Goal: Information Seeking & Learning: Compare options

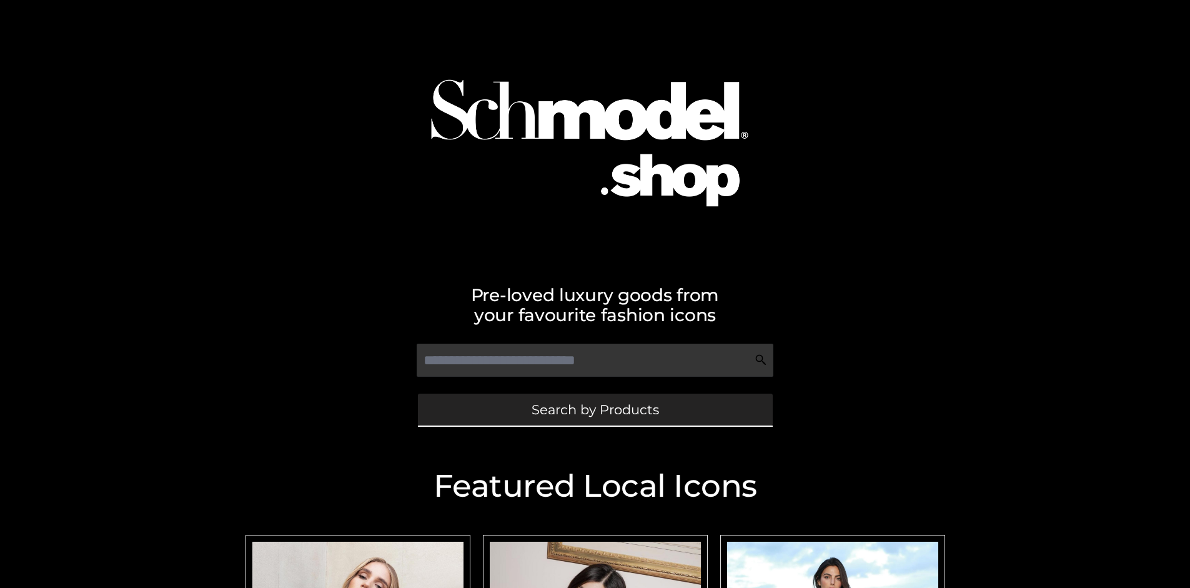
click at [594, 409] on span "Search by Products" at bounding box center [594, 409] width 127 height 13
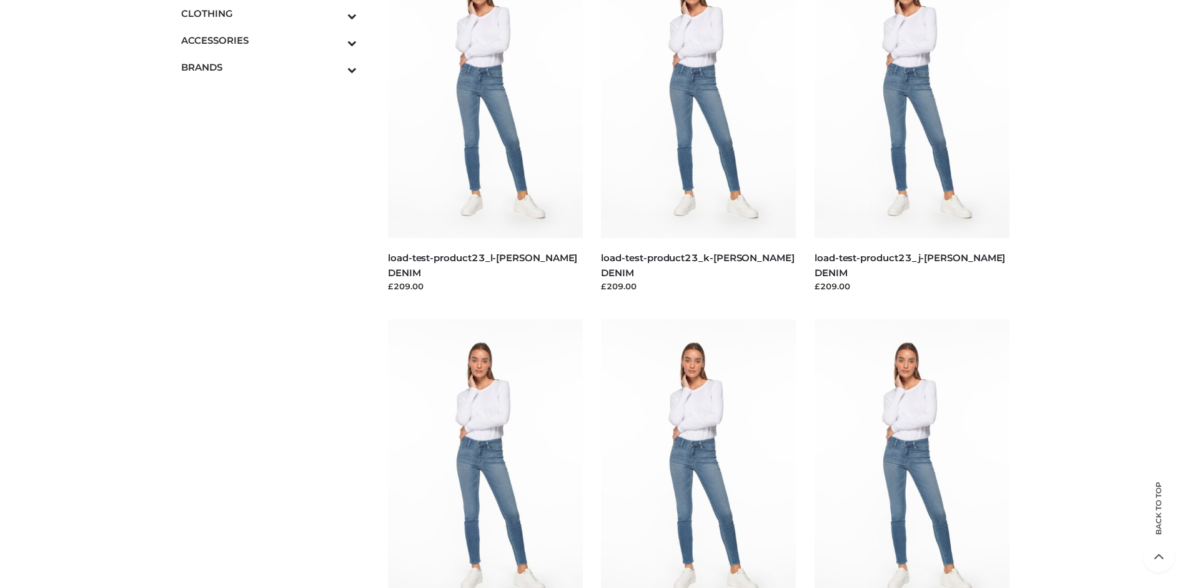
click at [0, 0] on span "DRESSES" at bounding box center [0, 0] width 0 height 0
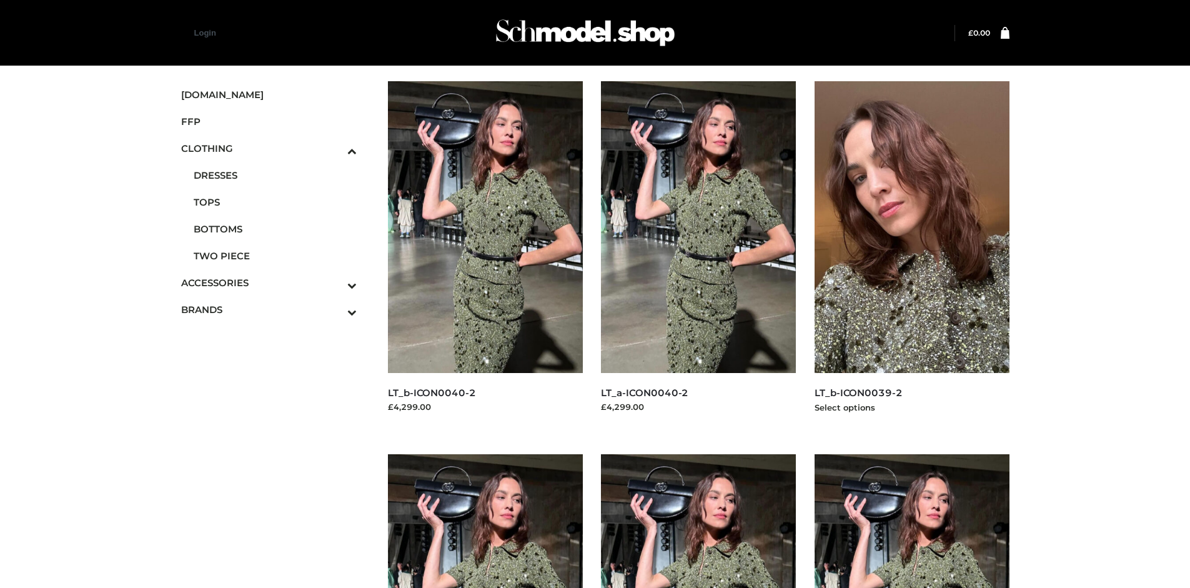
click at [911, 255] on img at bounding box center [911, 227] width 195 height 292
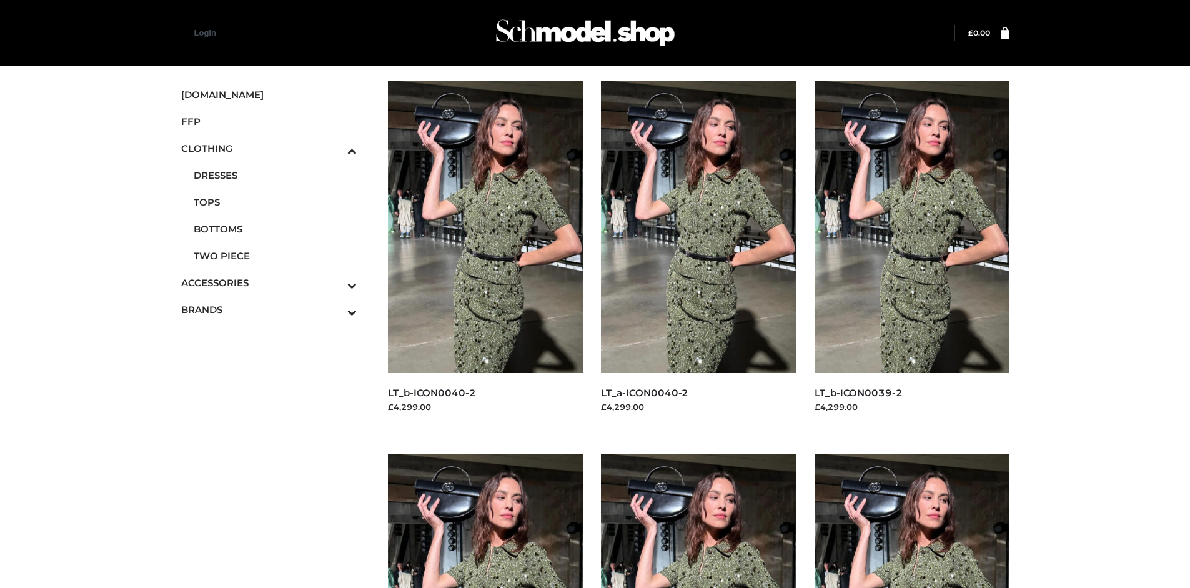
scroll to position [960, 0]
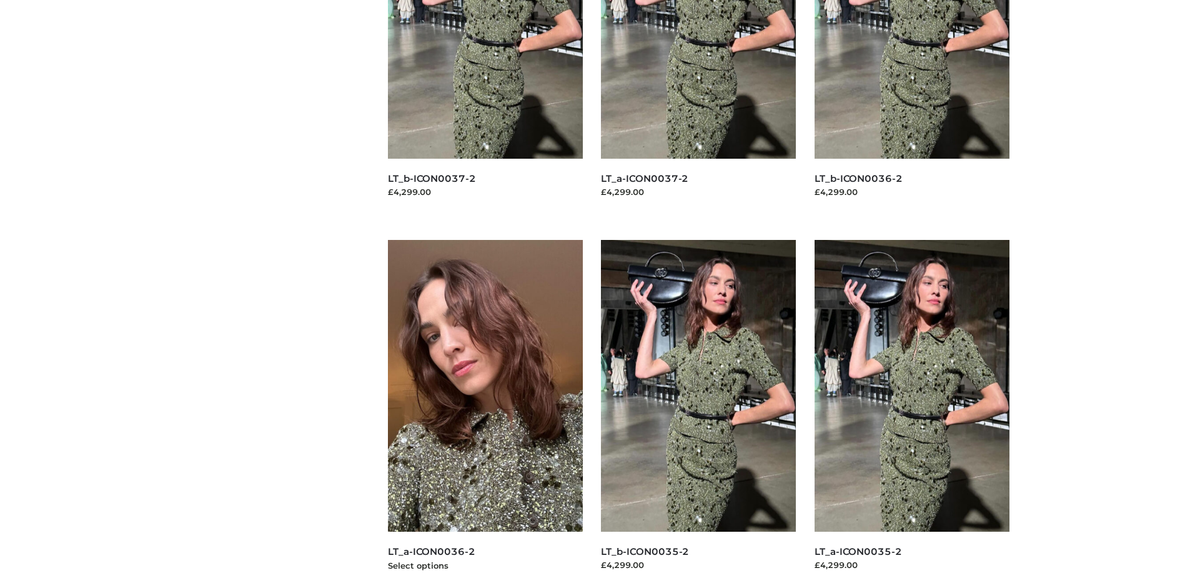
click at [485, 413] on img at bounding box center [485, 386] width 195 height 292
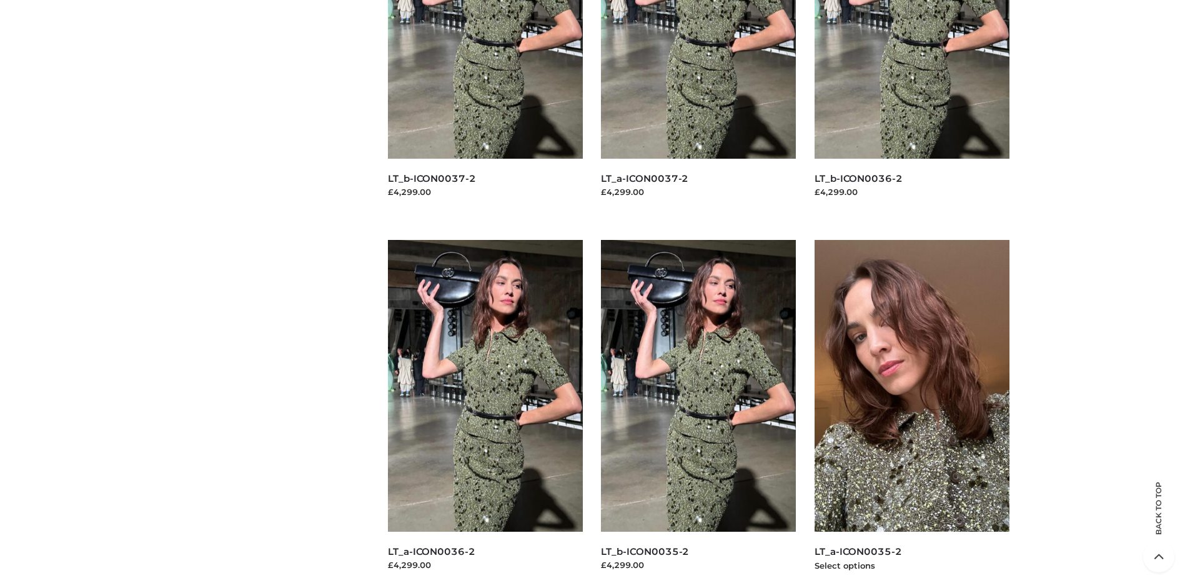
click at [911, 413] on img at bounding box center [911, 386] width 195 height 292
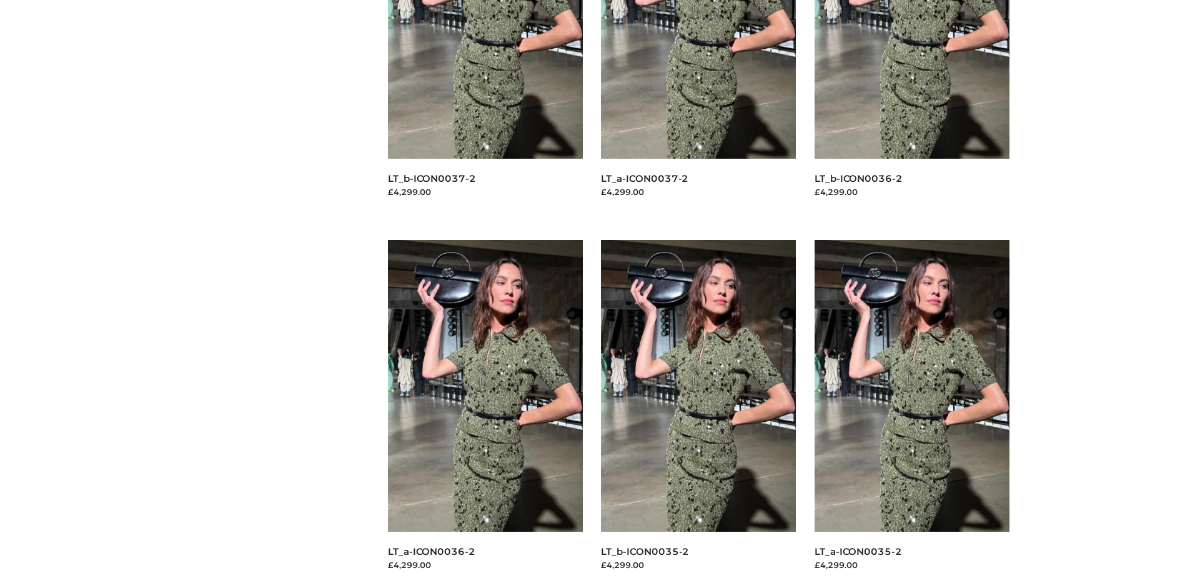
scroll to position [0, 0]
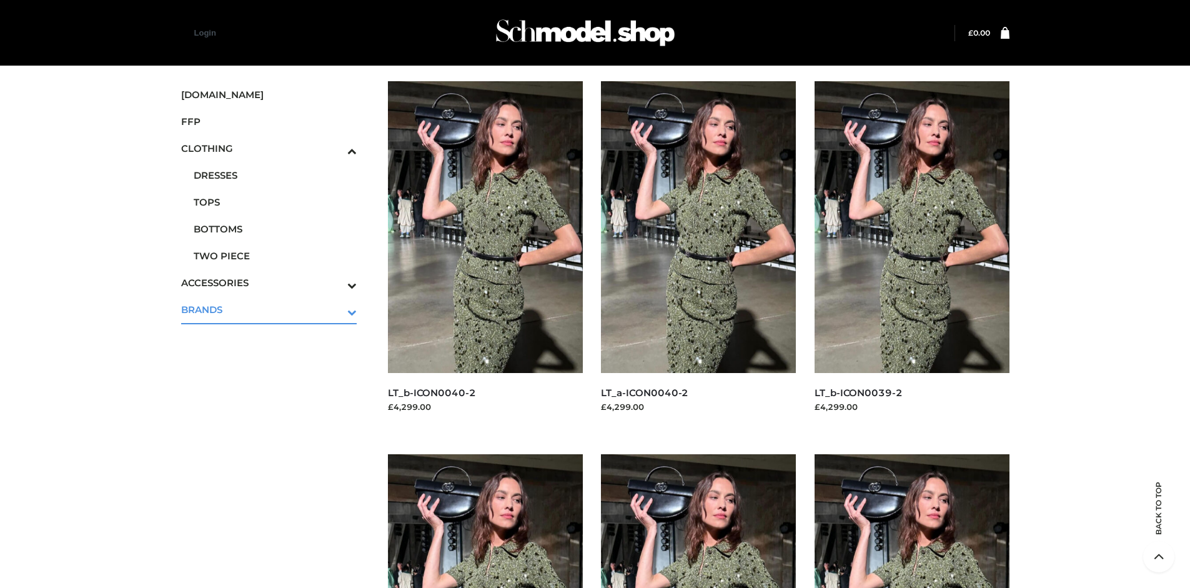
click at [335, 309] on icon "Toggle Submenu" at bounding box center [287, 312] width 140 height 14
click at [275, 255] on span "PARKERSMITH" at bounding box center [276, 256] width 164 height 14
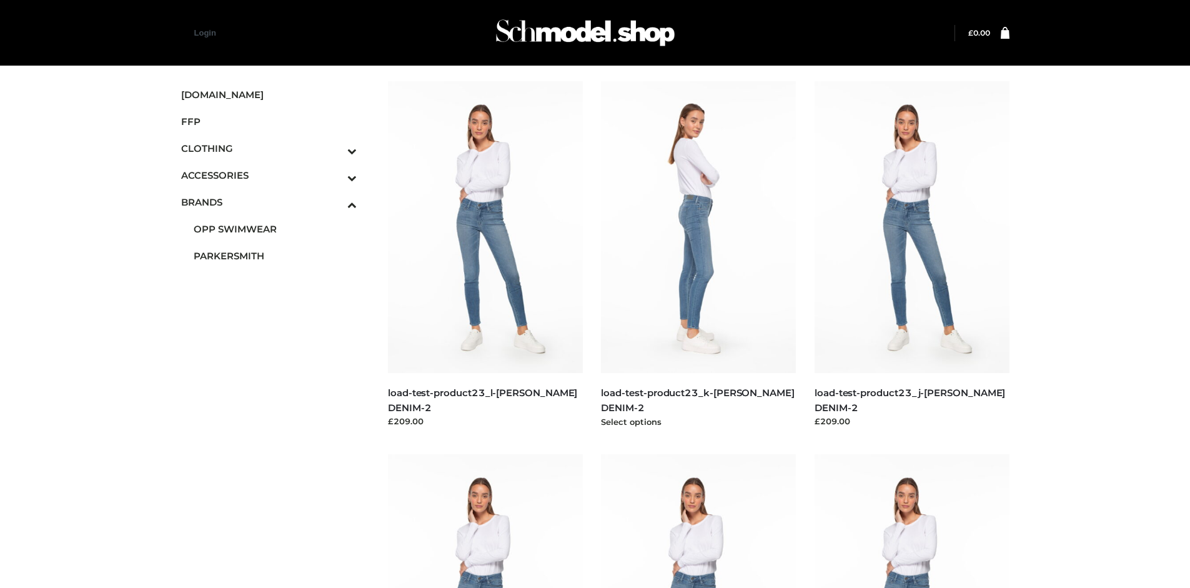
click at [698, 255] on img at bounding box center [698, 227] width 195 height 292
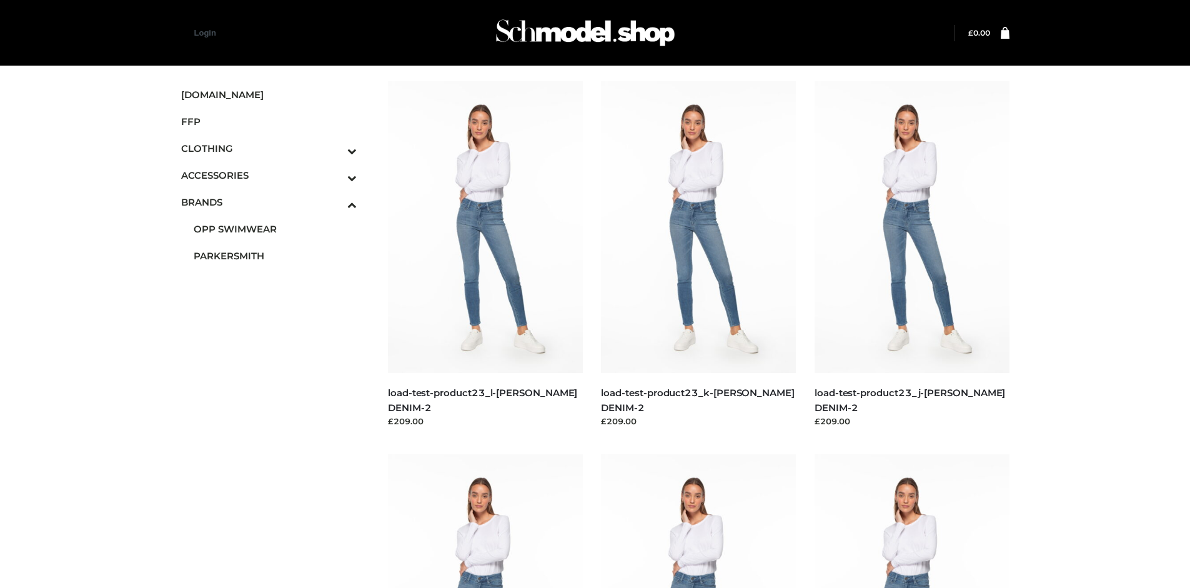
scroll to position [960, 0]
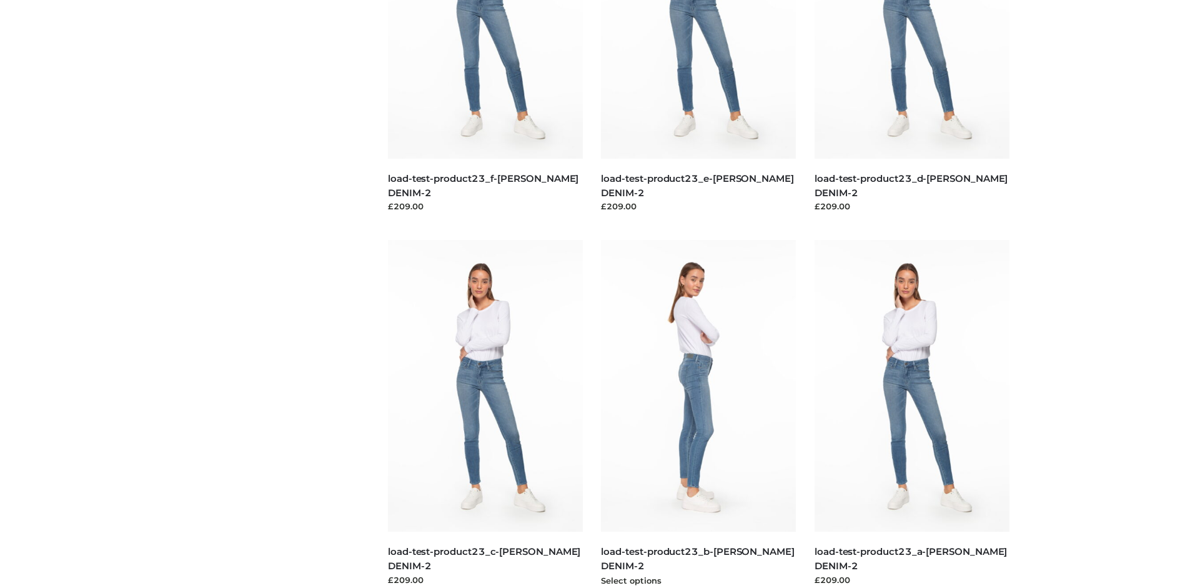
click at [698, 413] on img at bounding box center [698, 386] width 195 height 292
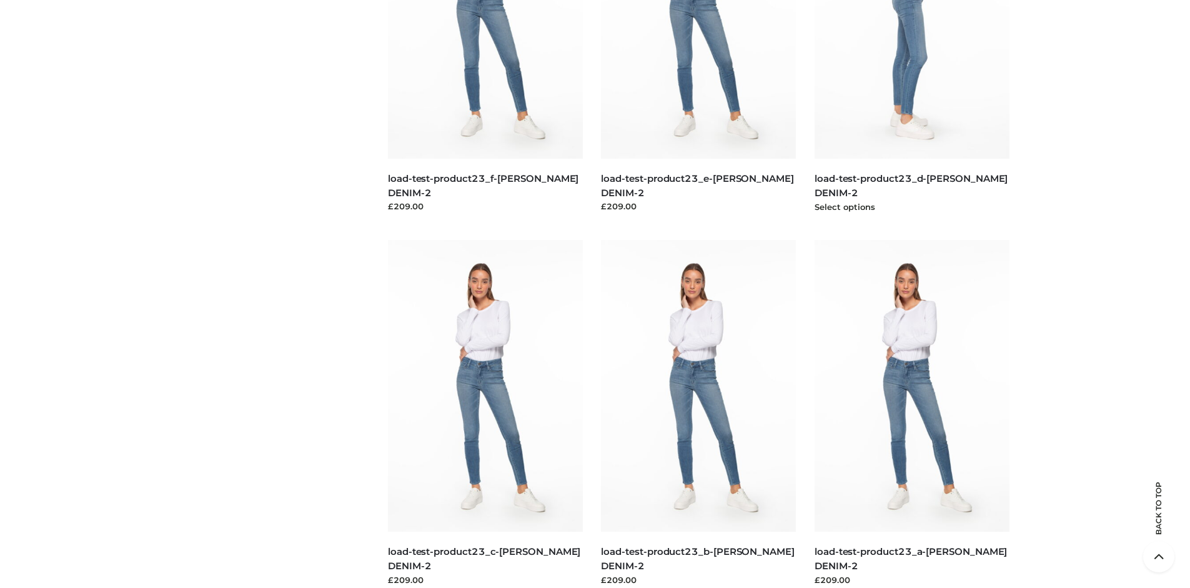
scroll to position [588, 0]
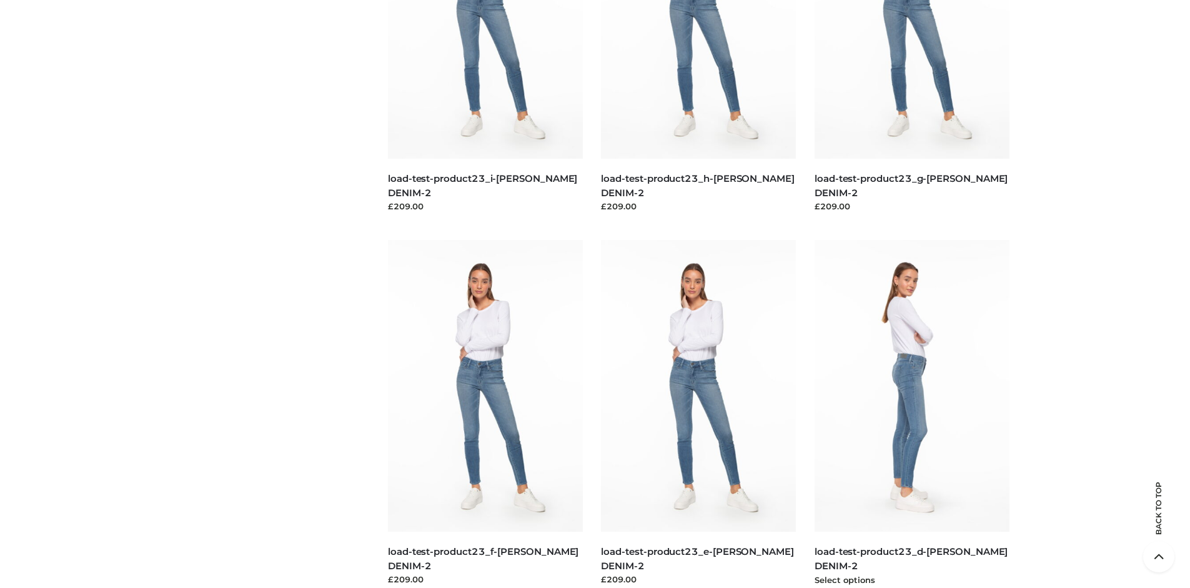
click at [911, 413] on img at bounding box center [911, 386] width 195 height 292
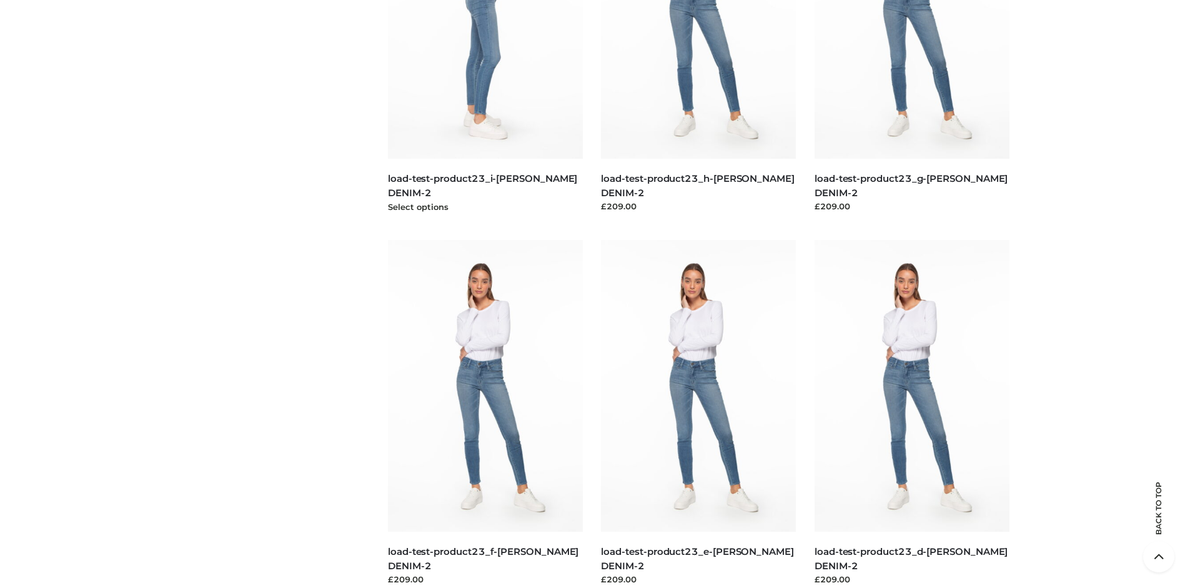
scroll to position [0, 0]
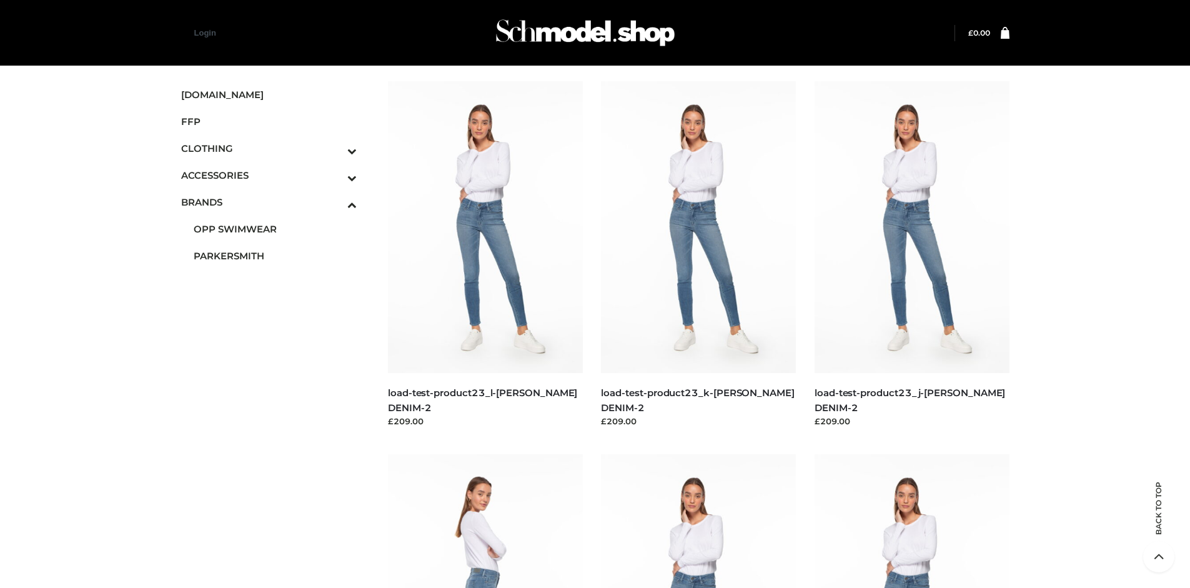
click at [335, 175] on icon "Toggle Submenu" at bounding box center [287, 177] width 140 height 14
click at [275, 229] on span "JEWELRY" at bounding box center [276, 229] width 164 height 14
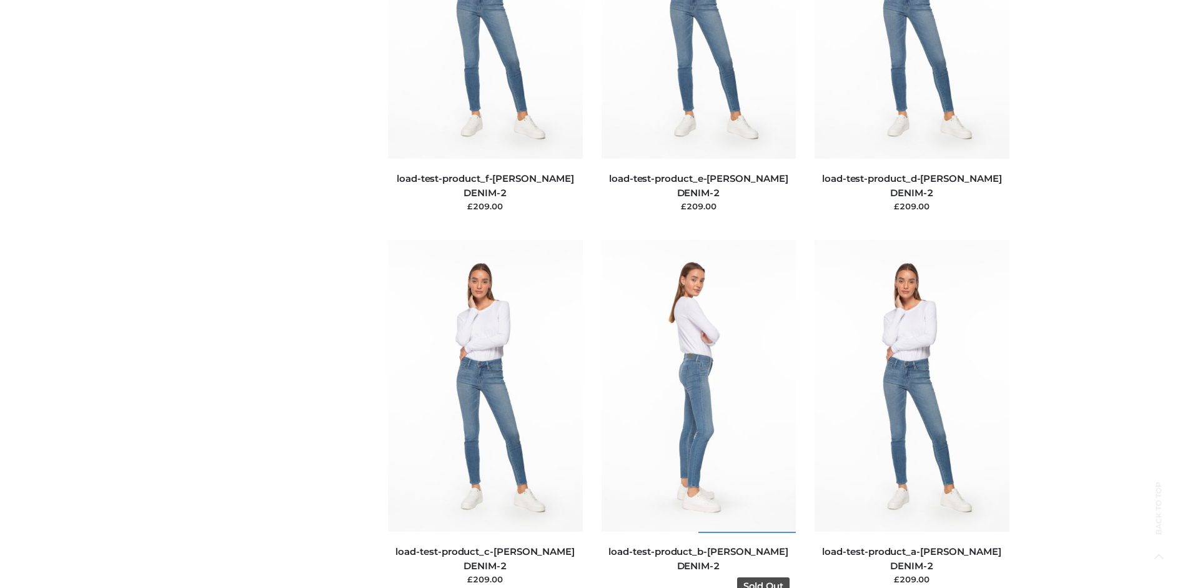
click at [698, 413] on img at bounding box center [698, 386] width 195 height 292
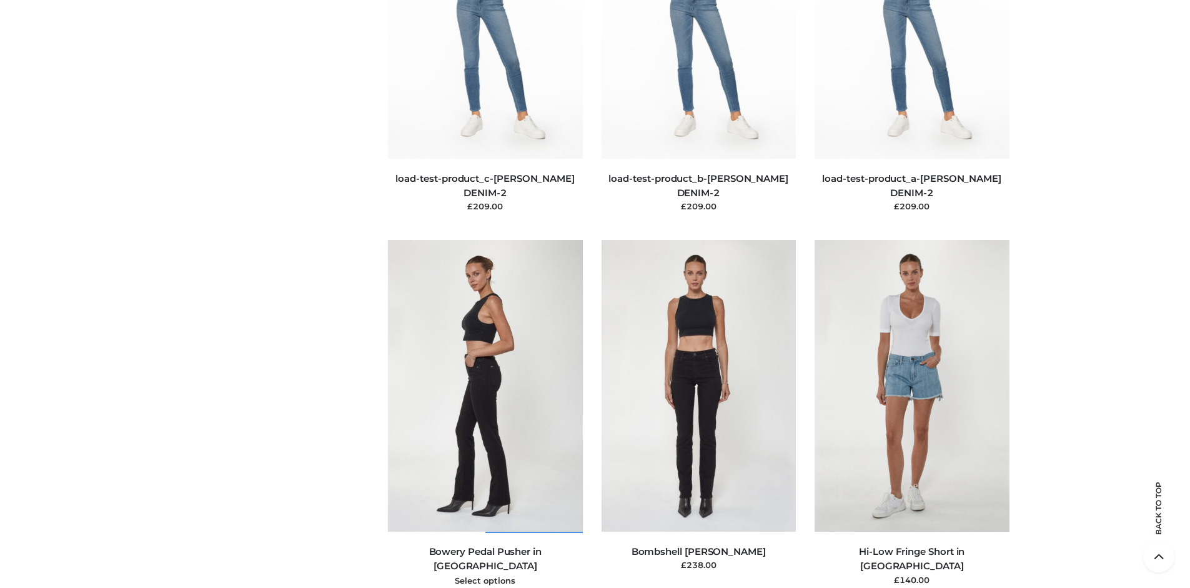
click at [485, 413] on img at bounding box center [485, 386] width 195 height 292
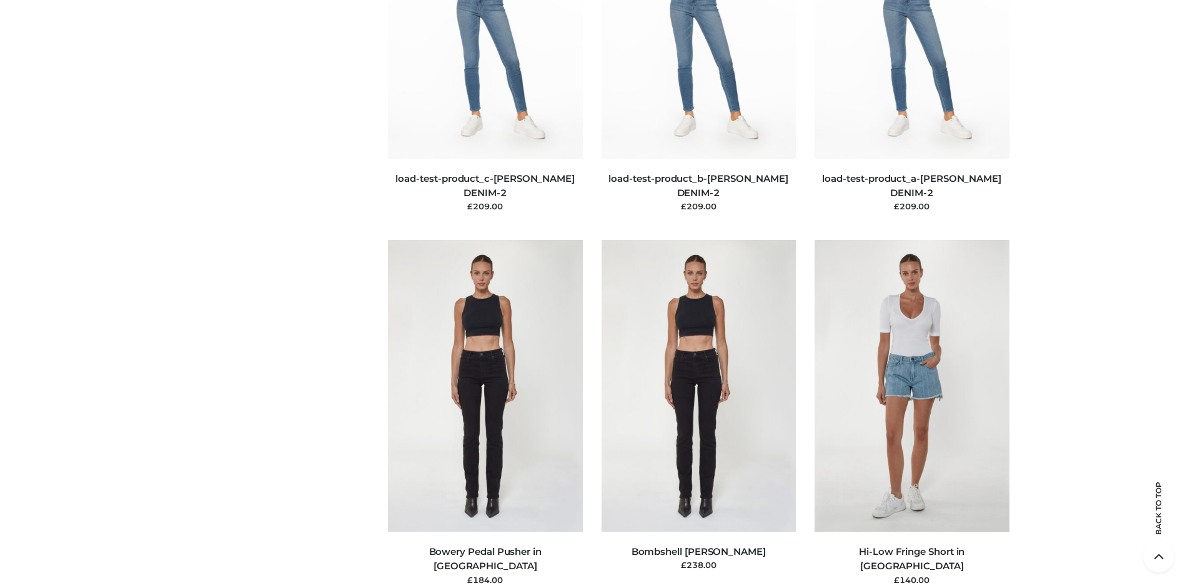
scroll to position [960, 0]
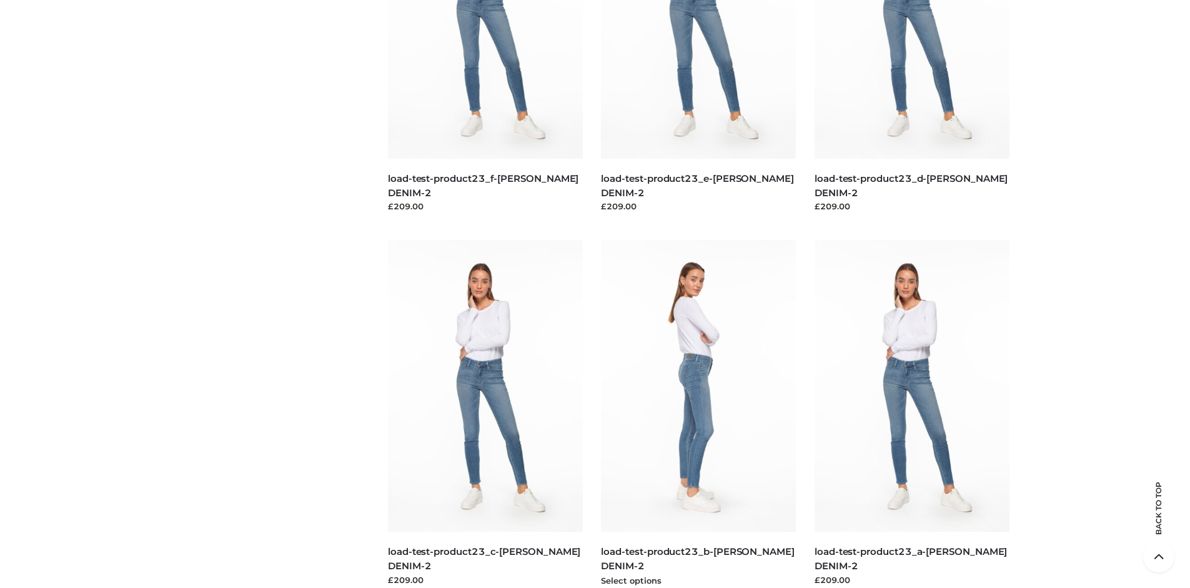
click at [698, 413] on img at bounding box center [698, 386] width 195 height 292
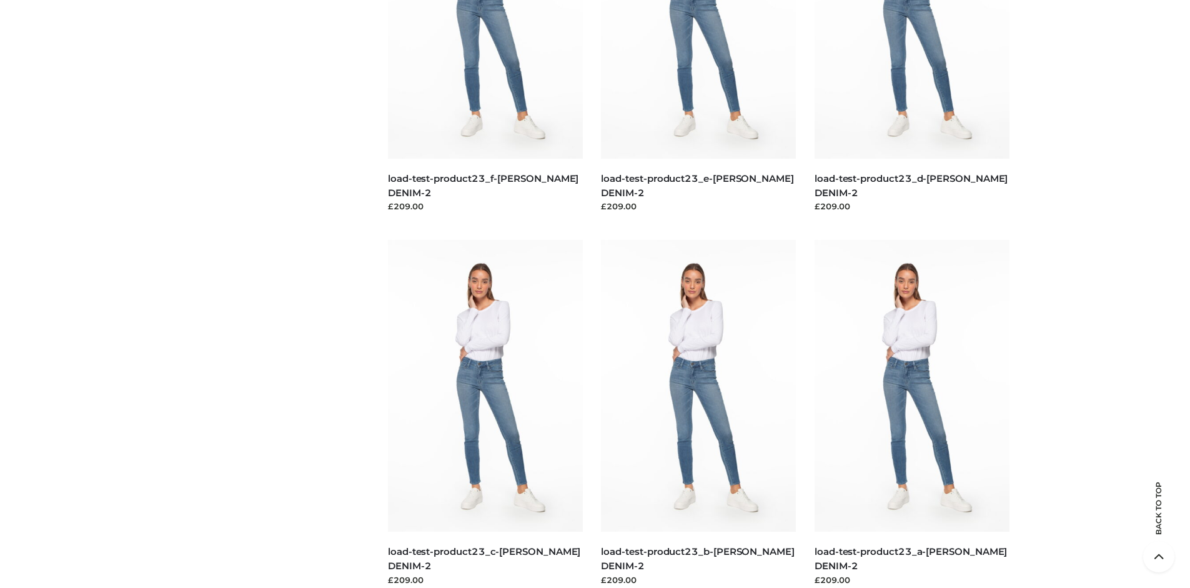
scroll to position [0, 0]
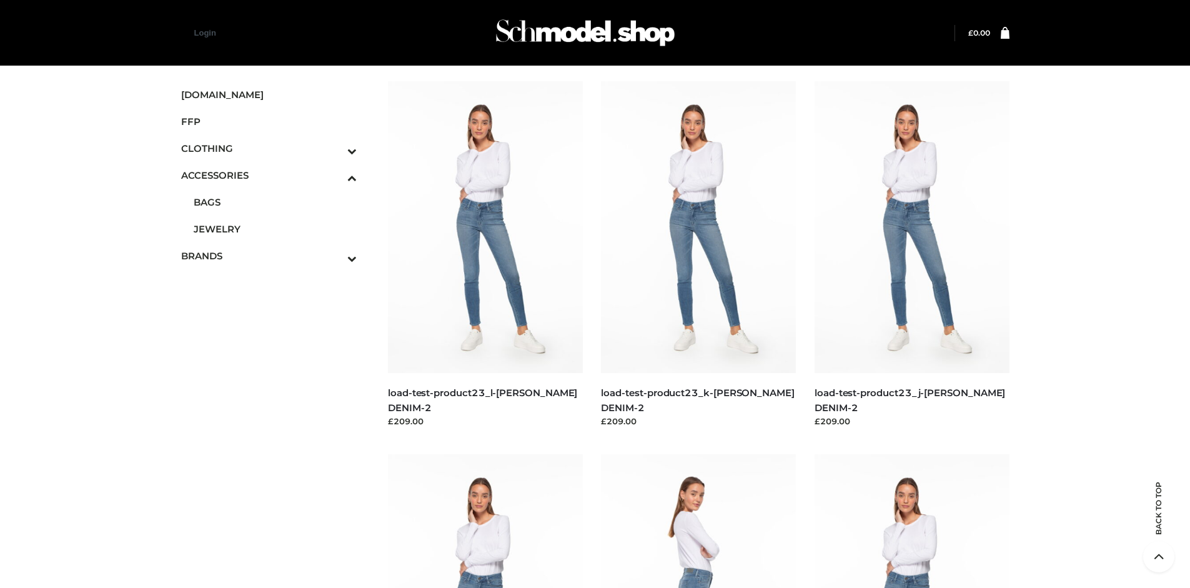
click at [268, 121] on span "FFP" at bounding box center [269, 121] width 176 height 14
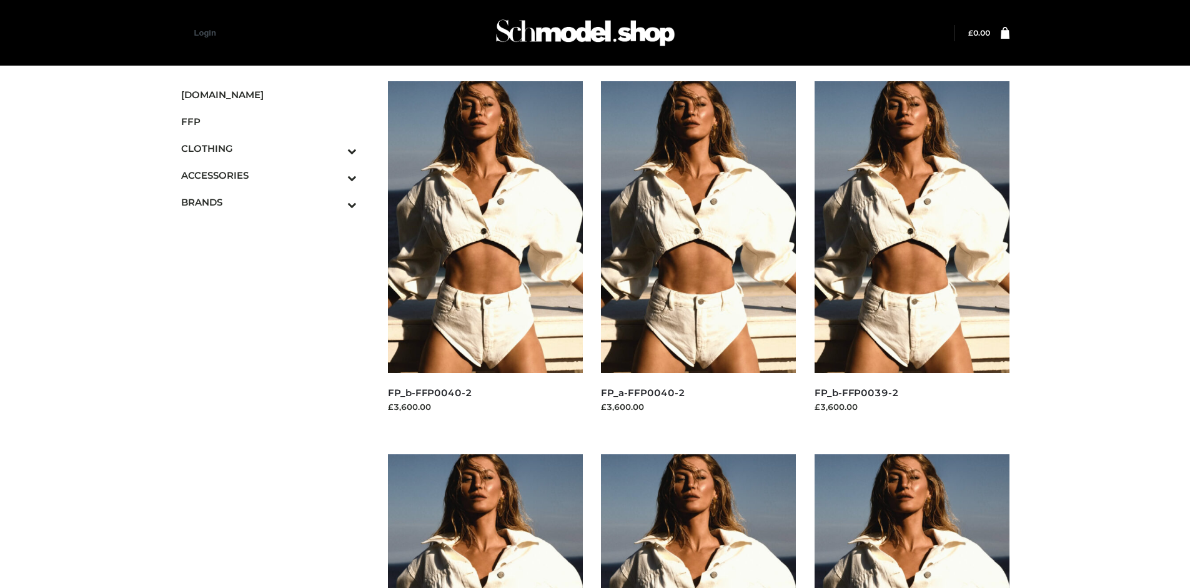
scroll to position [960, 0]
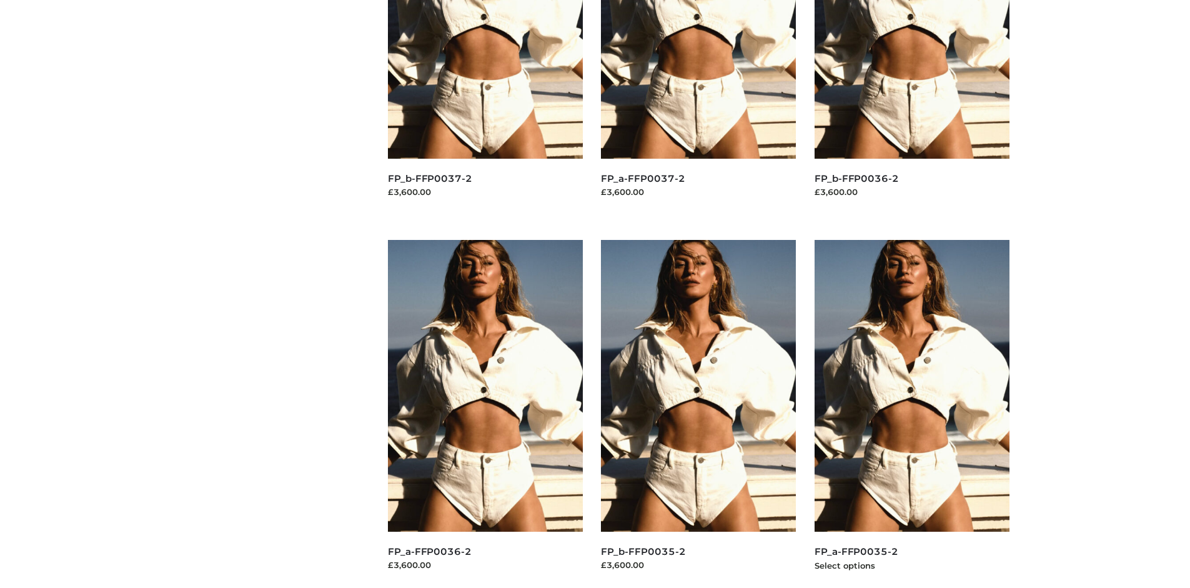
click at [911, 413] on img at bounding box center [911, 386] width 195 height 292
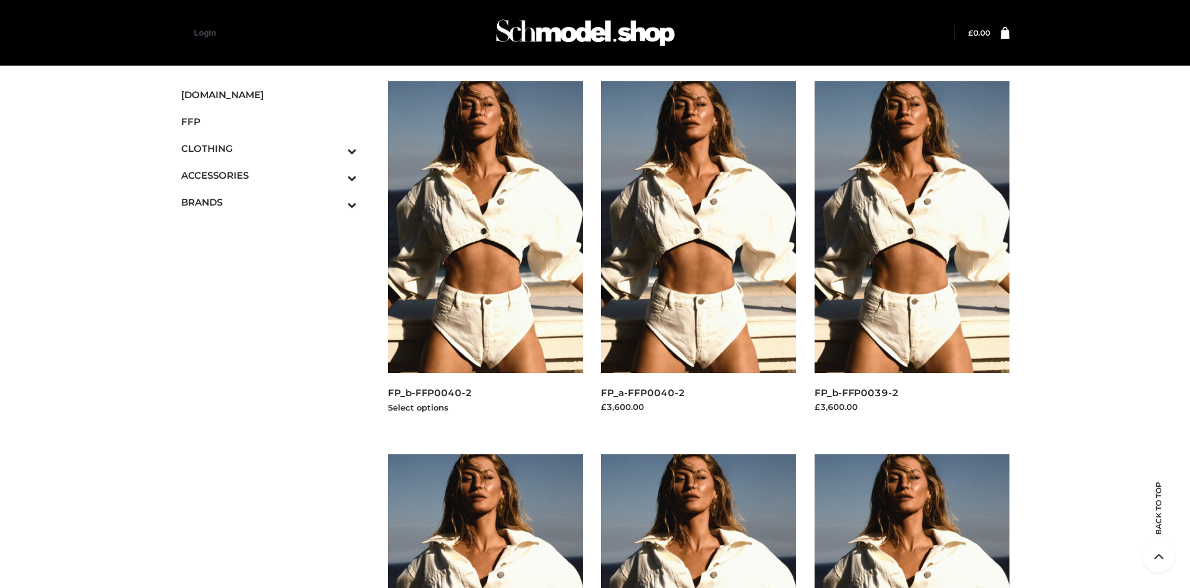
click at [485, 255] on img at bounding box center [485, 227] width 195 height 292
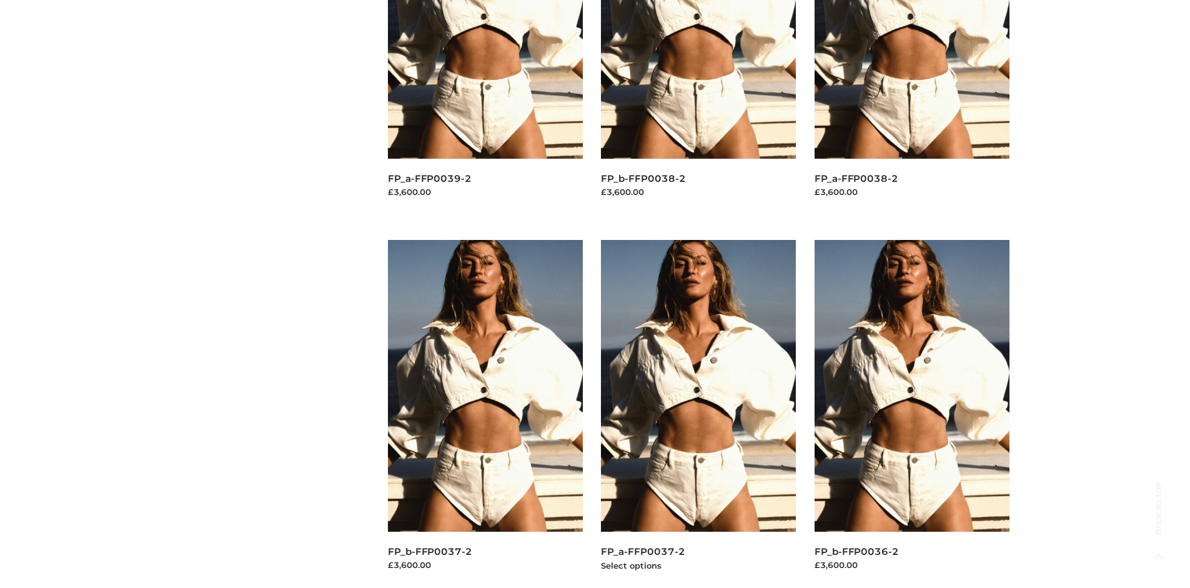
click at [698, 413] on img at bounding box center [698, 386] width 195 height 292
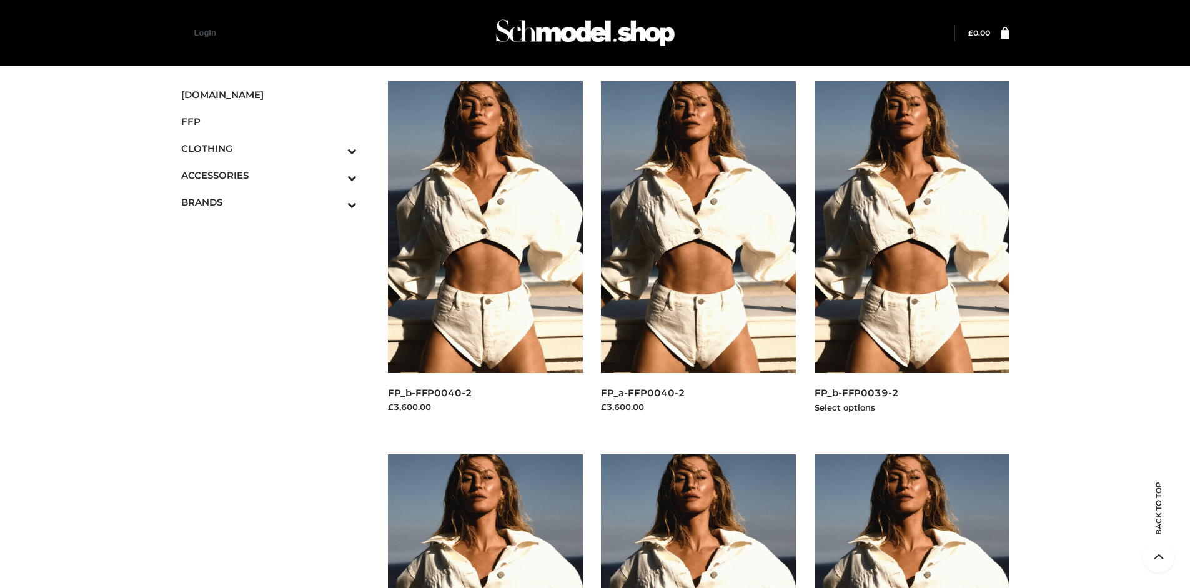
click at [911, 255] on img at bounding box center [911, 227] width 195 height 292
